Goal: Browse casually: Explore the website without a specific task or goal

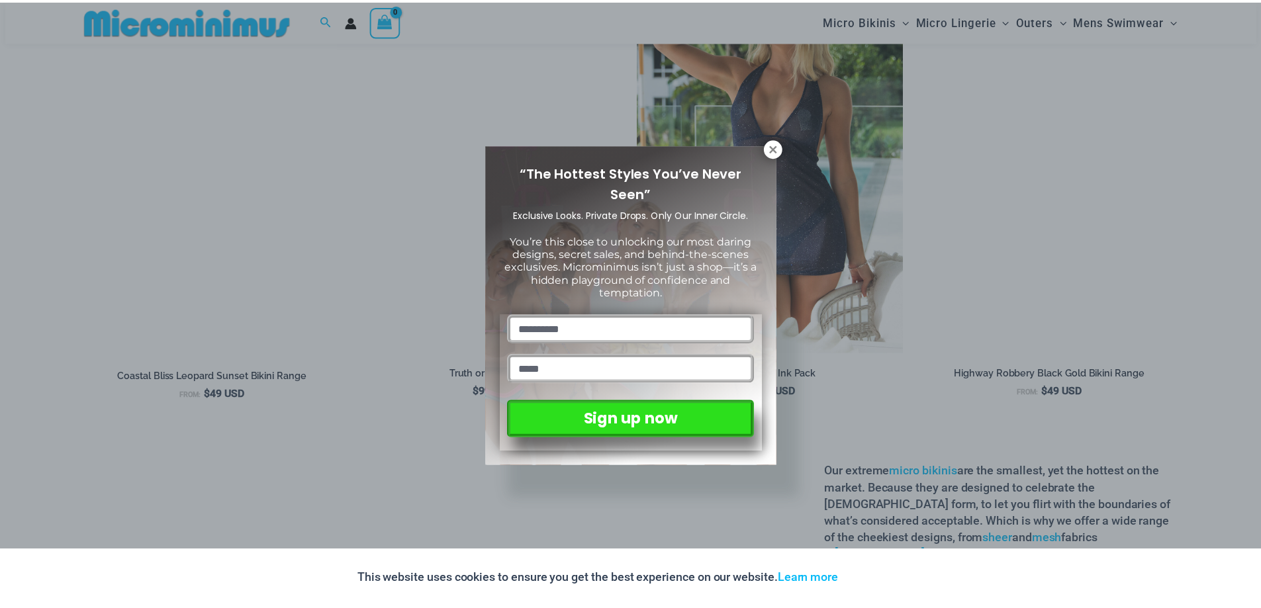
scroll to position [2110, 0]
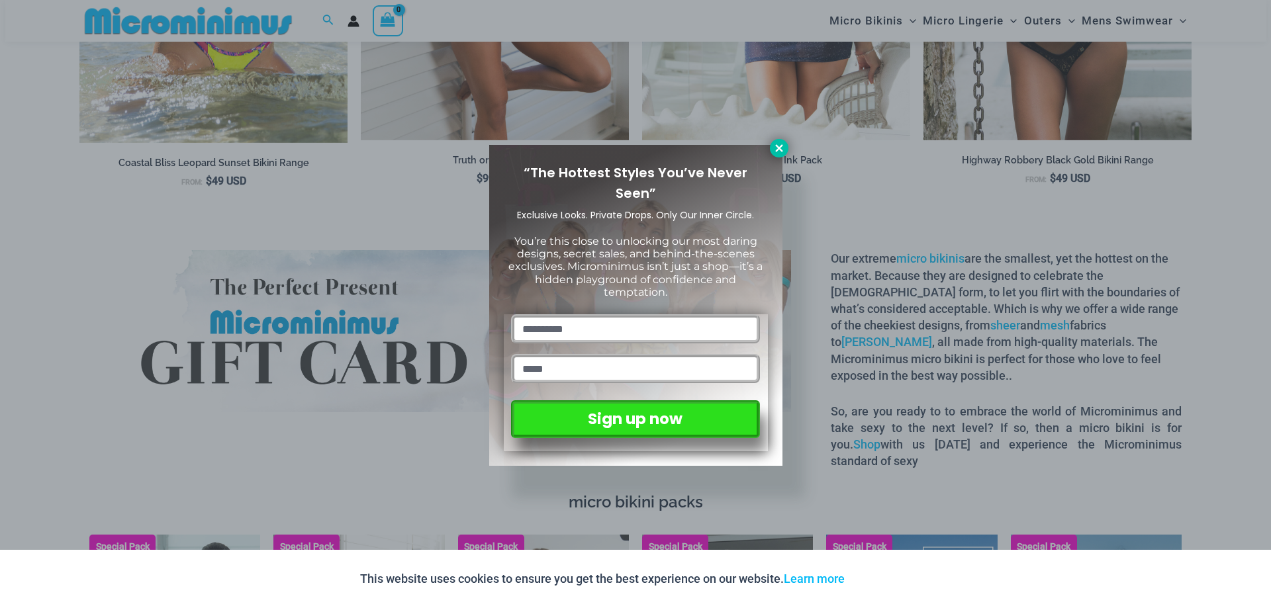
click at [782, 146] on icon at bounding box center [778, 147] width 7 height 7
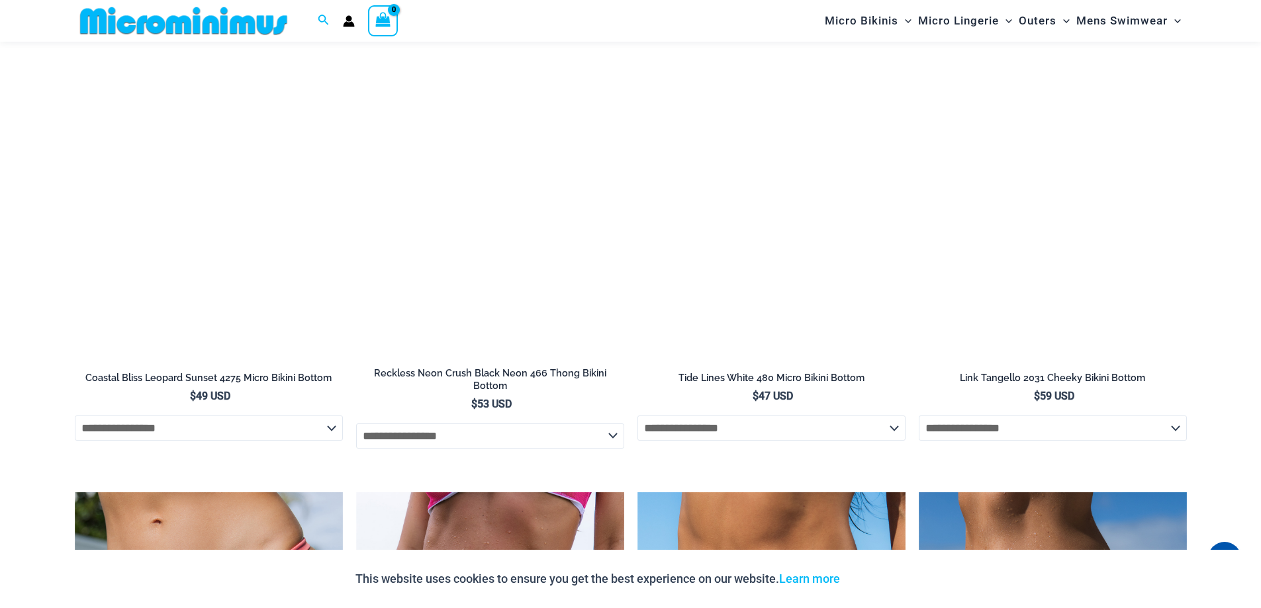
scroll to position [3566, 0]
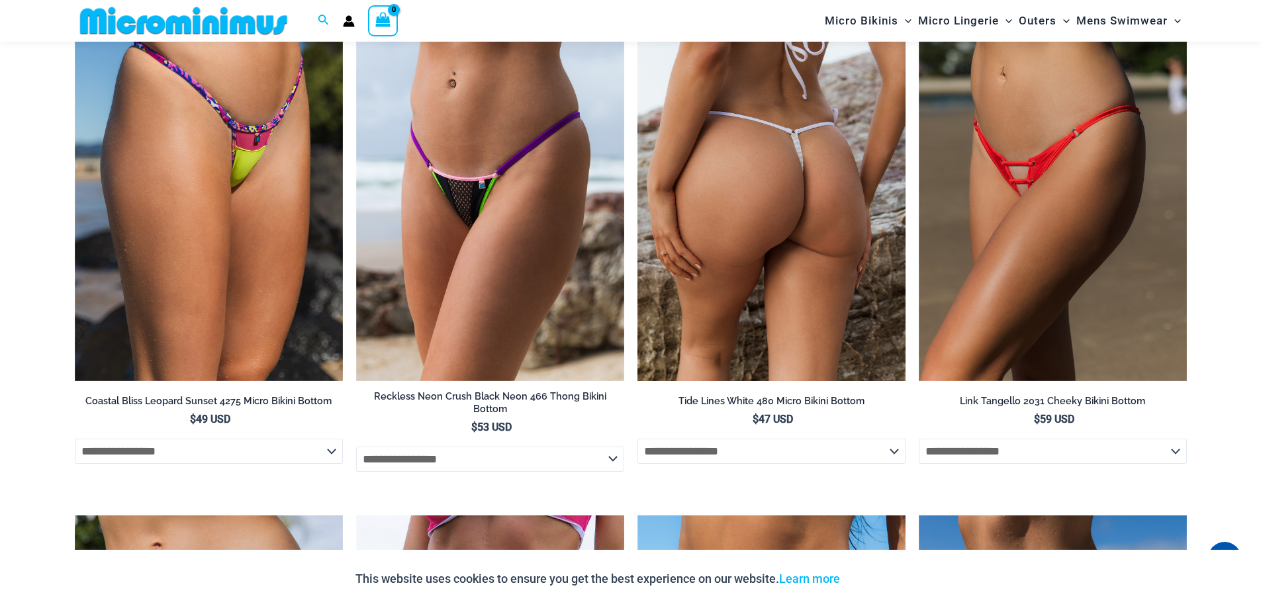
click at [781, 209] on img at bounding box center [771, 180] width 268 height 402
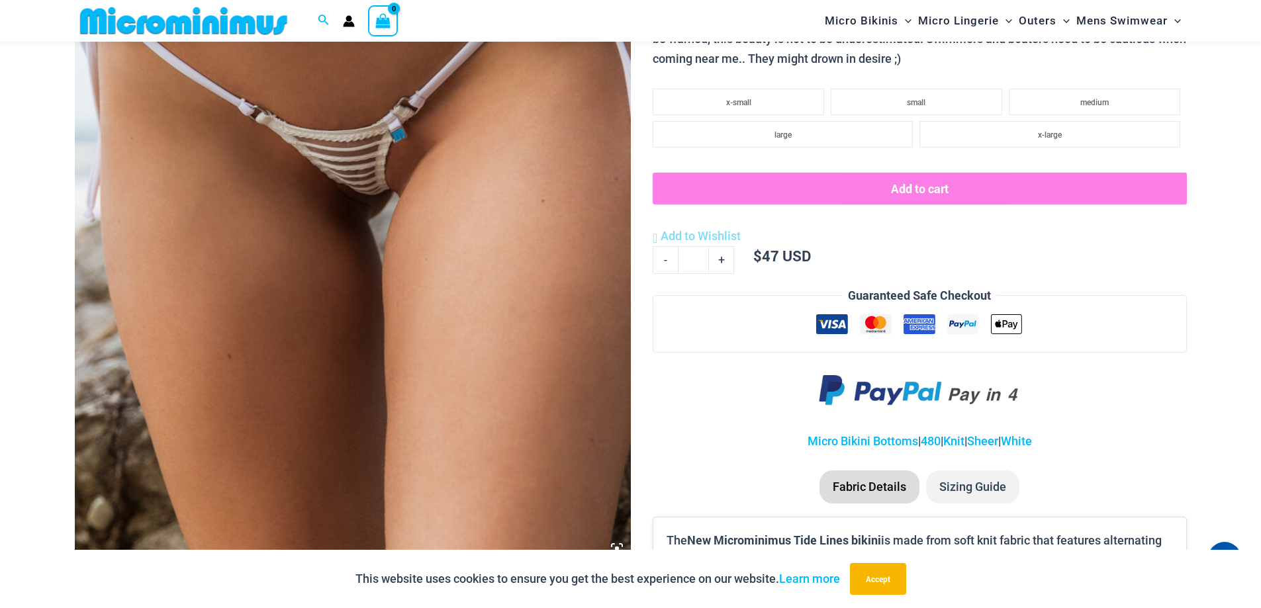
scroll to position [386, 0]
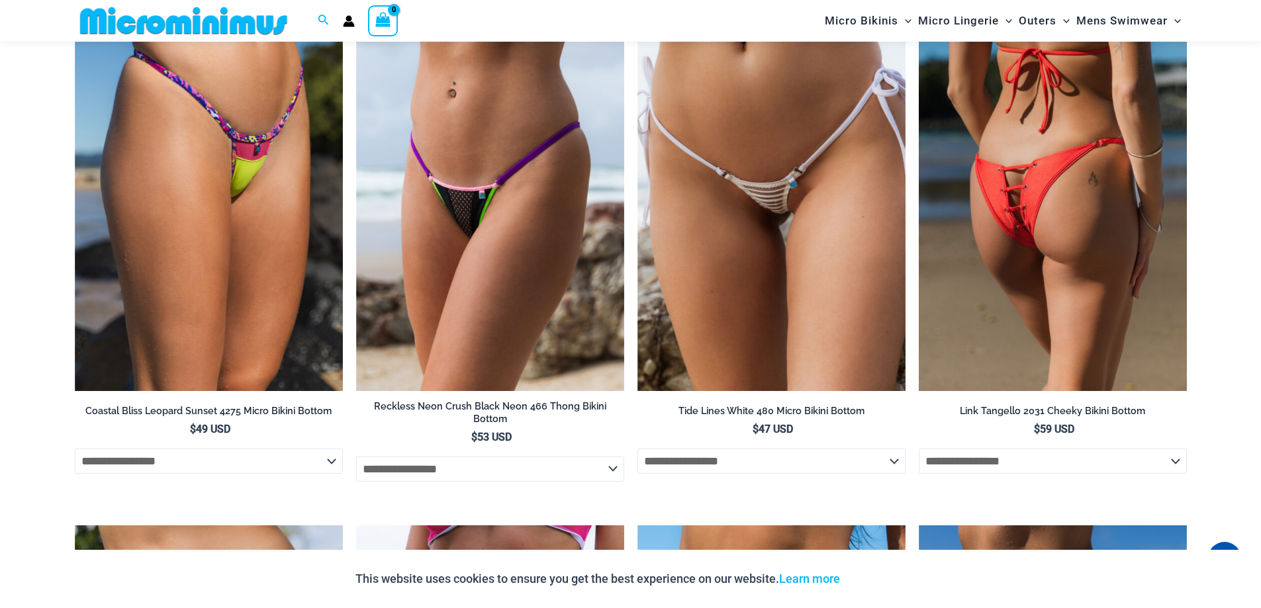
scroll to position [3557, 0]
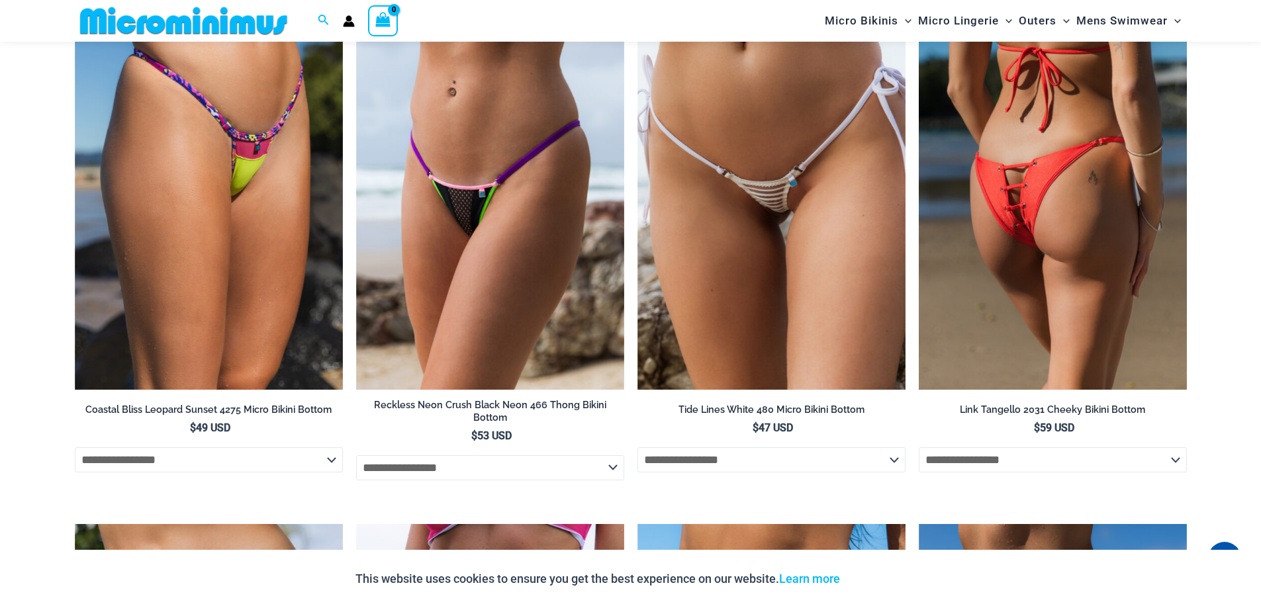
click at [1037, 261] on img at bounding box center [1053, 188] width 268 height 402
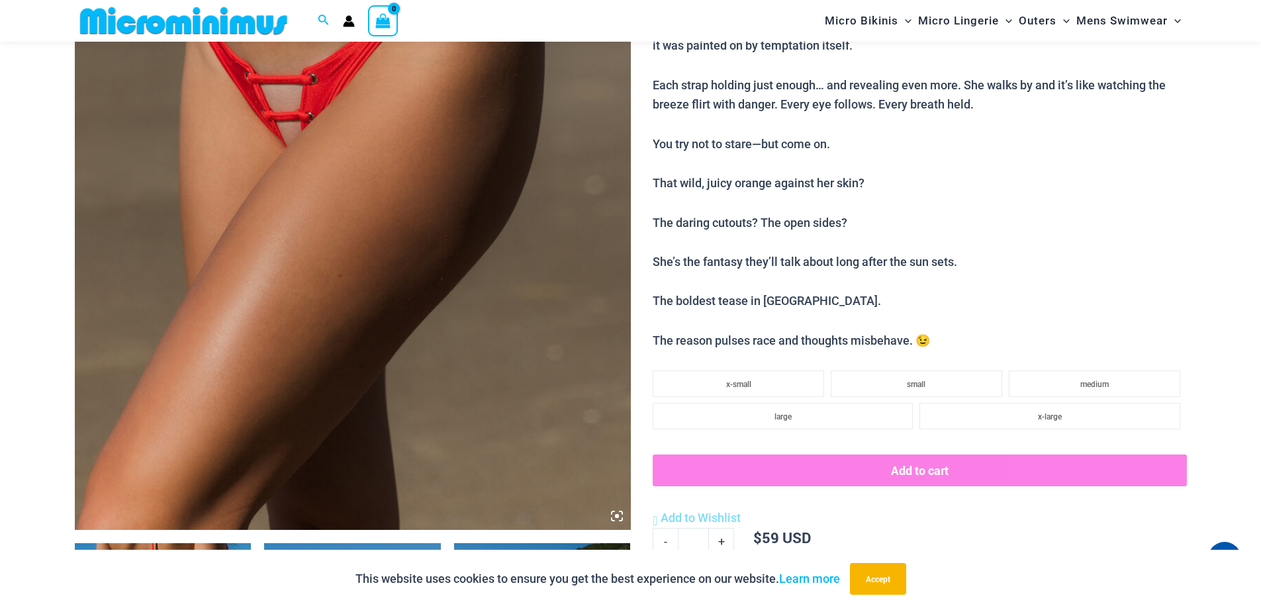
scroll to position [387, 0]
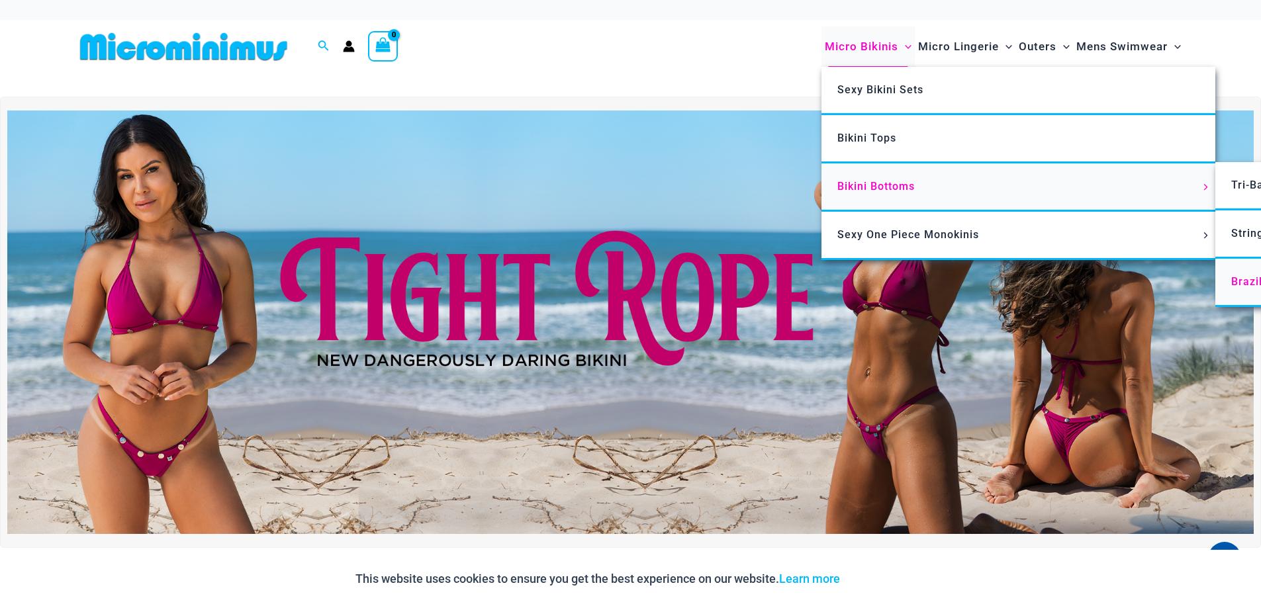
click at [1237, 281] on span "Brazilian Cheekys" at bounding box center [1279, 281] width 96 height 13
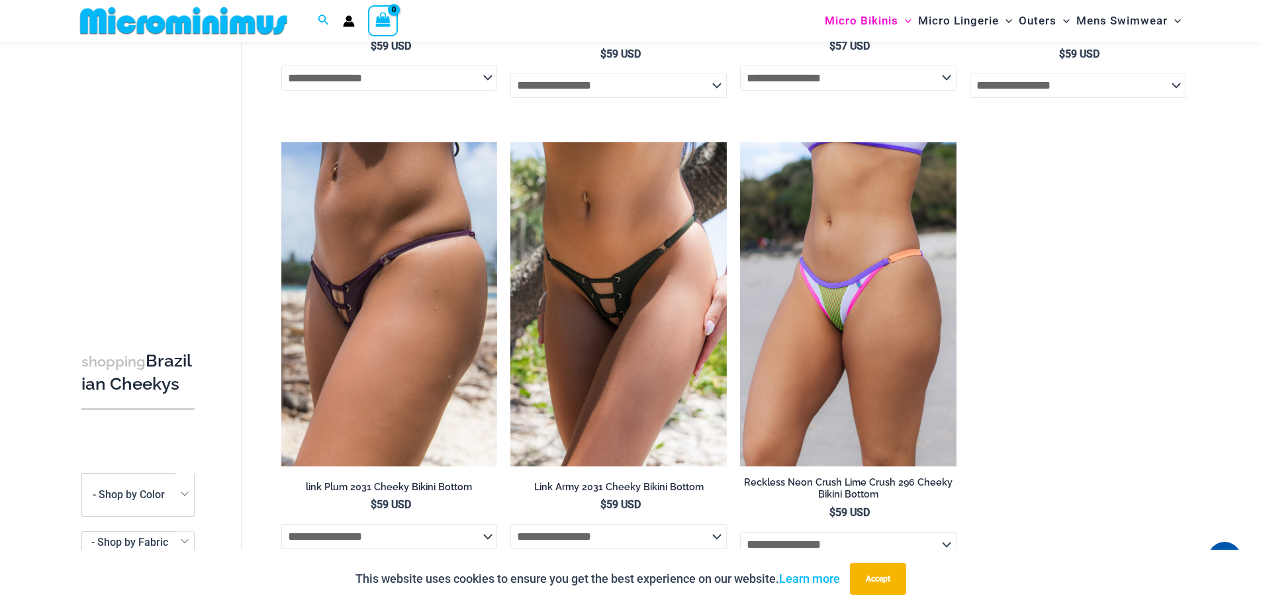
scroll to position [453, 0]
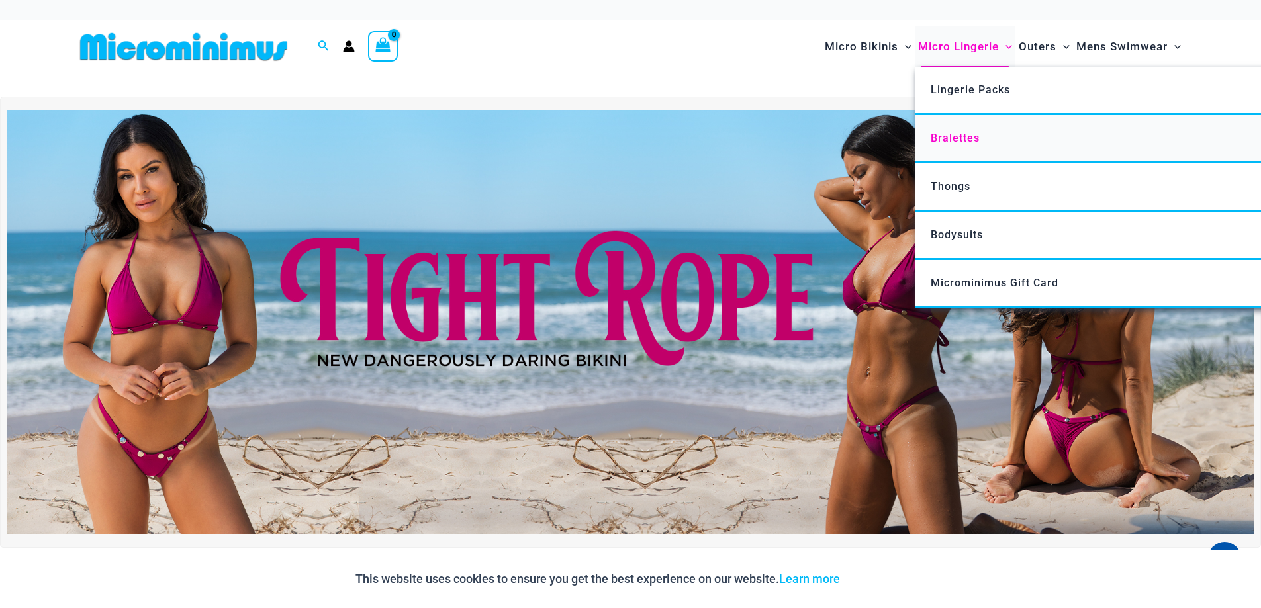
click at [960, 136] on span "Bralettes" at bounding box center [955, 138] width 49 height 13
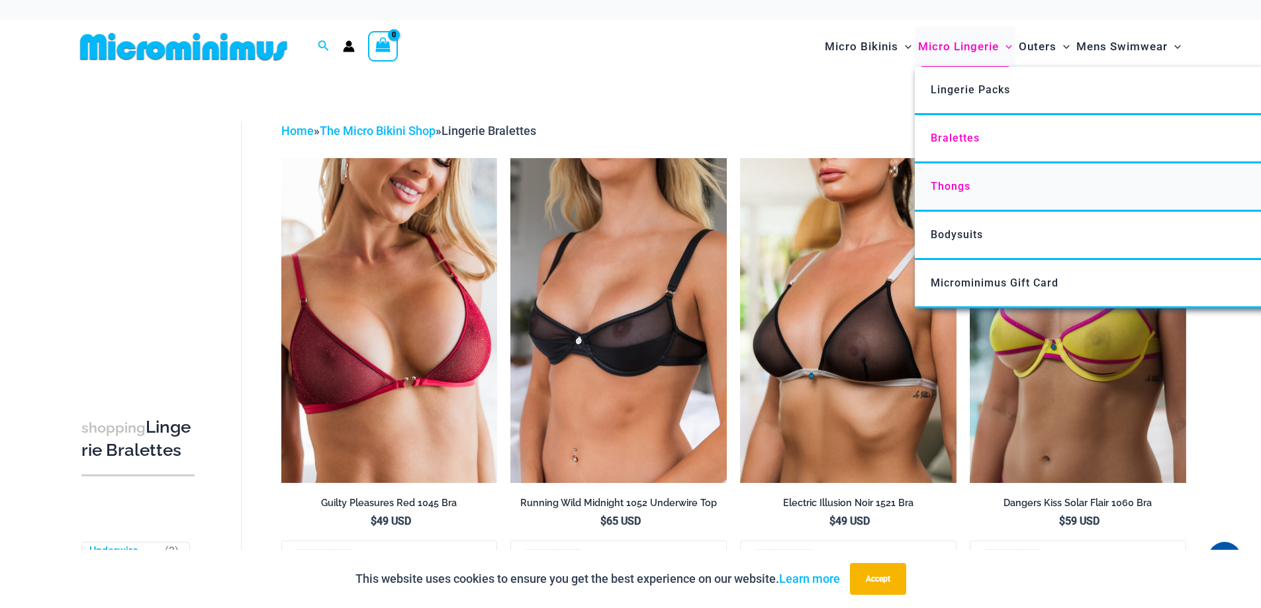
click at [957, 176] on link "Thongs" at bounding box center [1112, 188] width 394 height 48
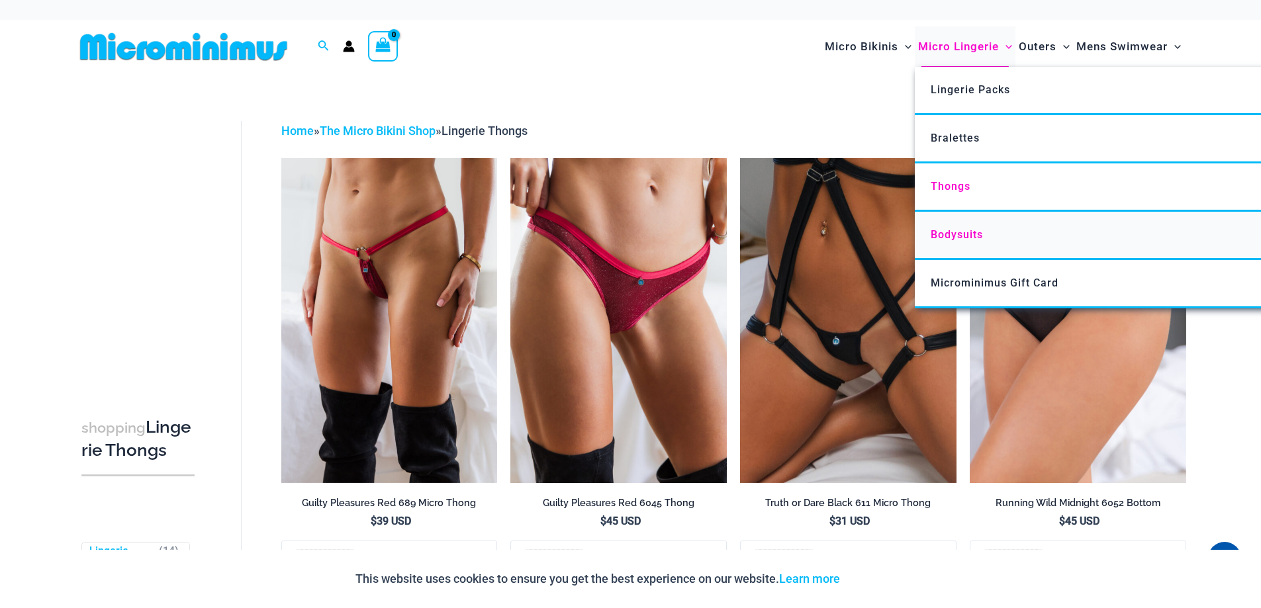
click at [951, 230] on span "Bodysuits" at bounding box center [957, 234] width 52 height 13
